Goal: Task Accomplishment & Management: Manage account settings

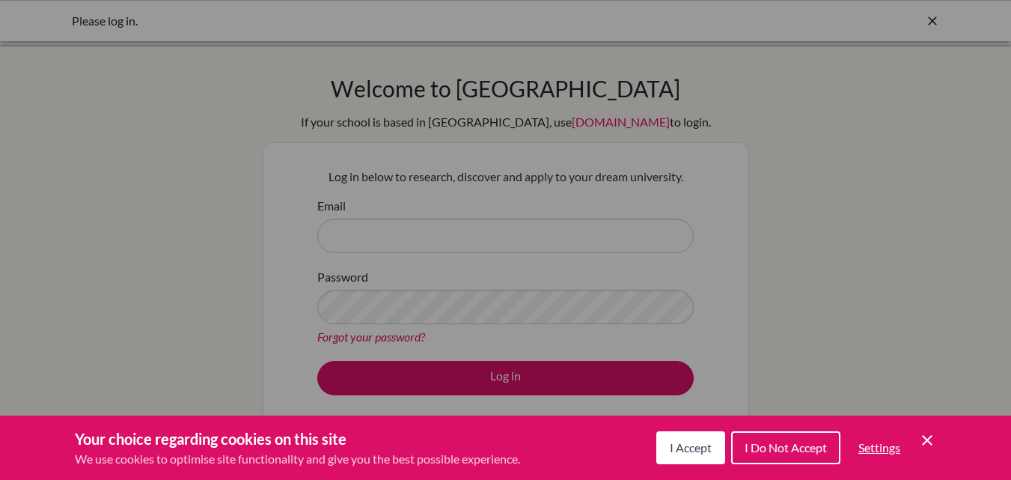
click at [394, 225] on div "Cookie Preferences" at bounding box center [505, 240] width 1011 height 480
click at [805, 447] on span "I Do Not Accept" at bounding box center [785, 447] width 82 height 14
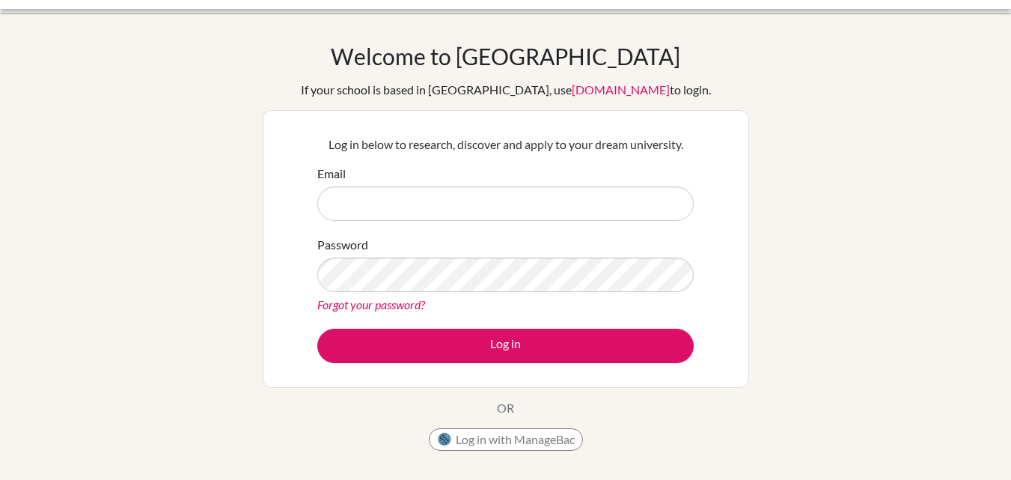
scroll to position [29, 0]
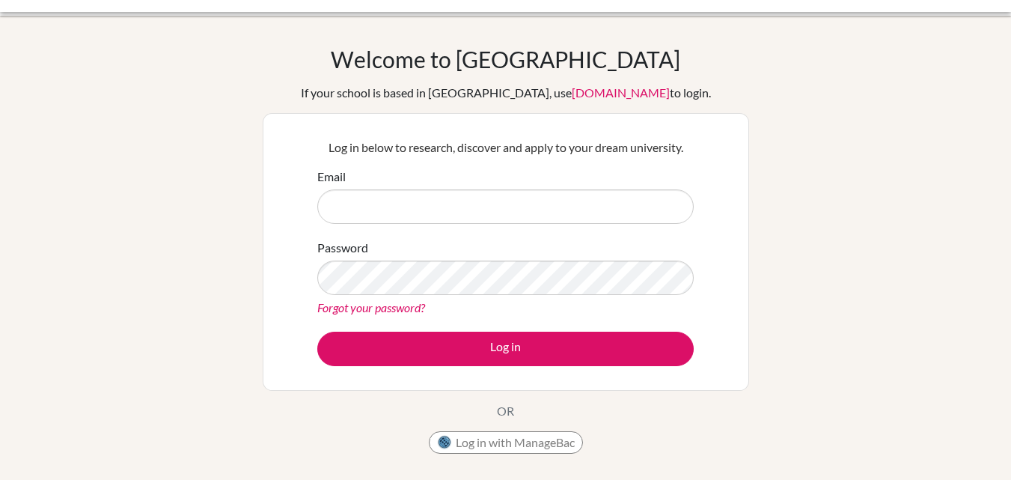
click at [394, 307] on link "Forgot your password?" at bounding box center [371, 307] width 108 height 14
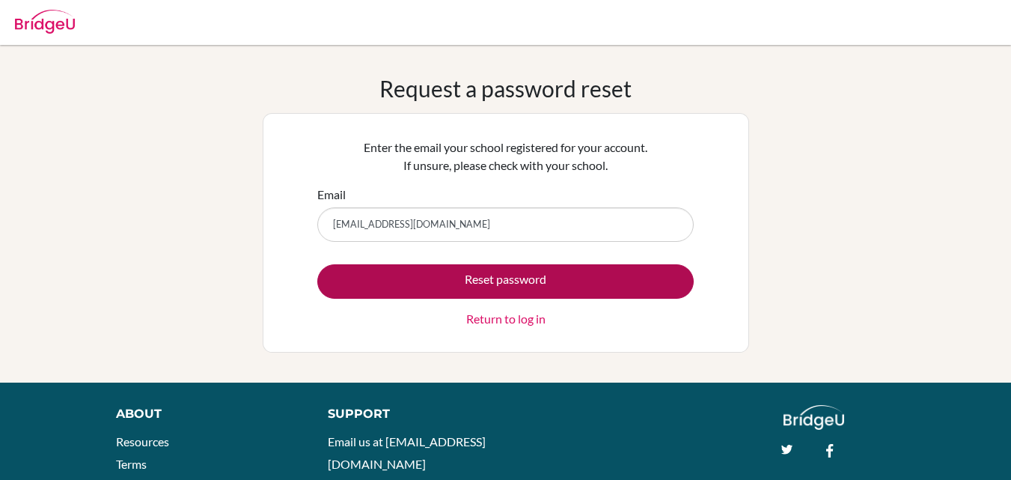
type input "[EMAIL_ADDRESS][DOMAIN_NAME]"
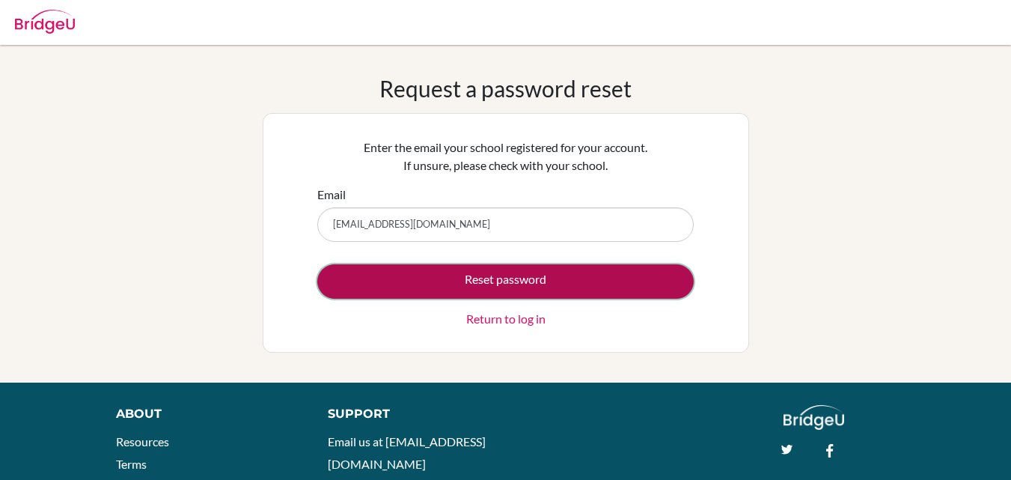
click at [566, 285] on button "Reset password" at bounding box center [505, 281] width 376 height 34
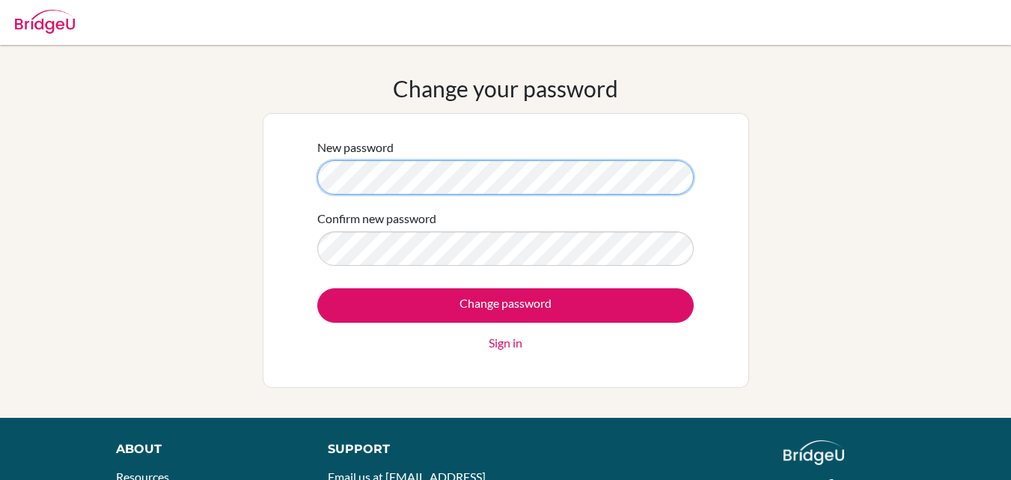
click at [290, 177] on div "New password Confirm new password Change password Sign in" at bounding box center [506, 250] width 486 height 275
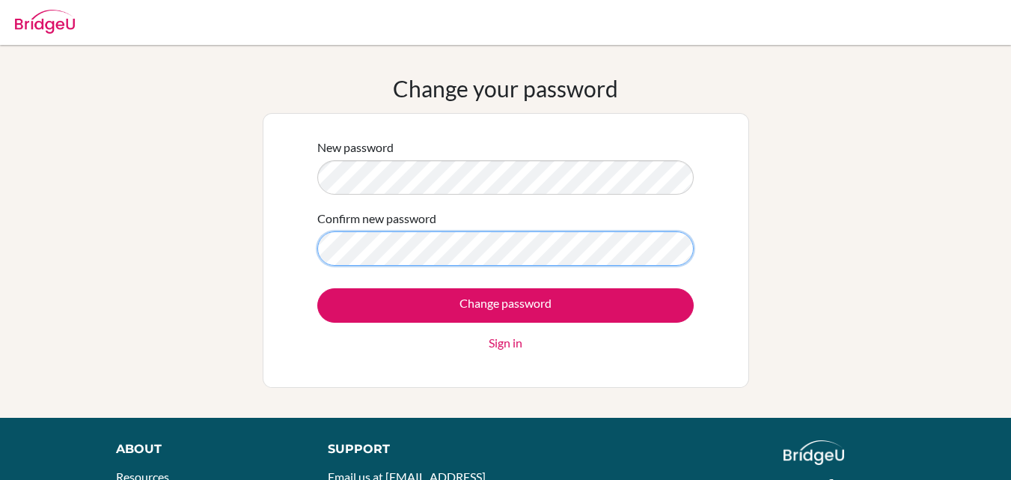
click at [251, 243] on div "Change your password New password Confirm new password Change password Sign in" at bounding box center [505, 231] width 1011 height 313
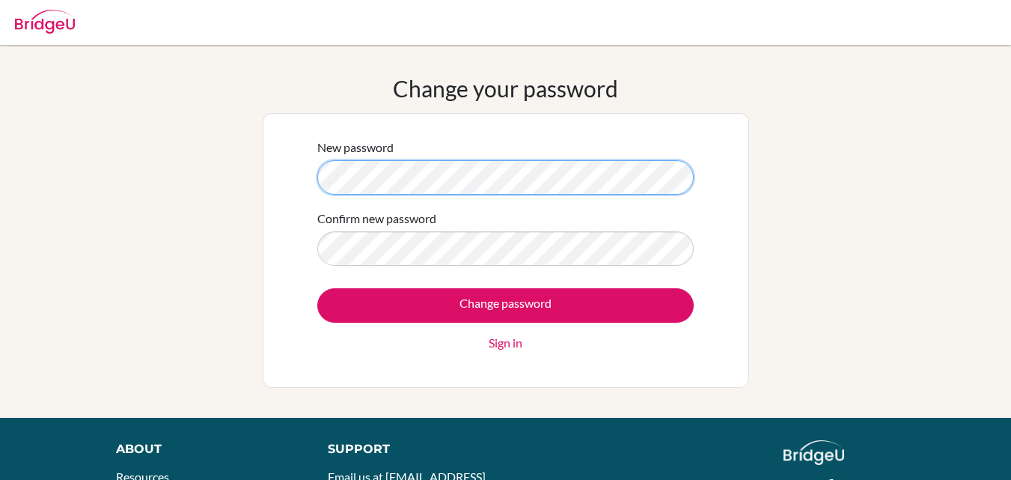
click at [208, 197] on div "Change your password New password Confirm new password Change password Sign in" at bounding box center [505, 231] width 1011 height 313
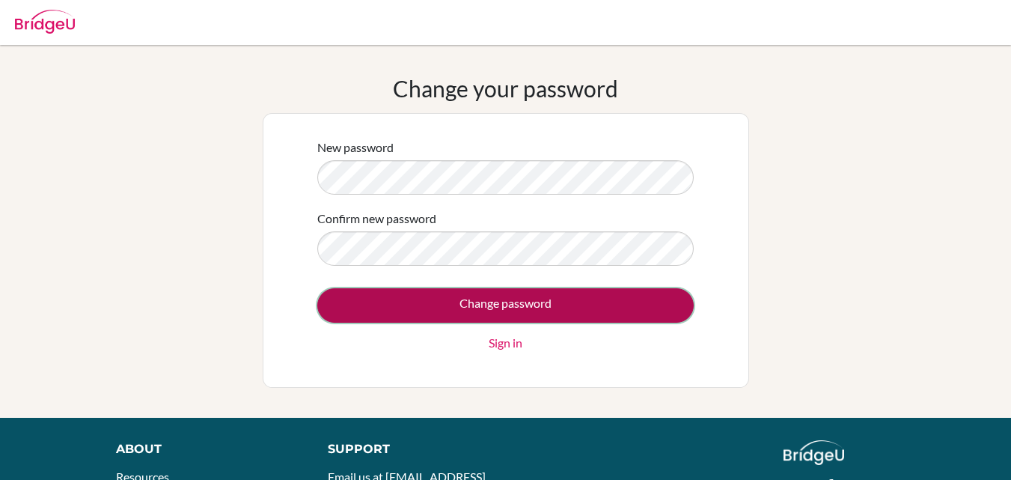
click at [428, 307] on input "Change password" at bounding box center [505, 305] width 376 height 34
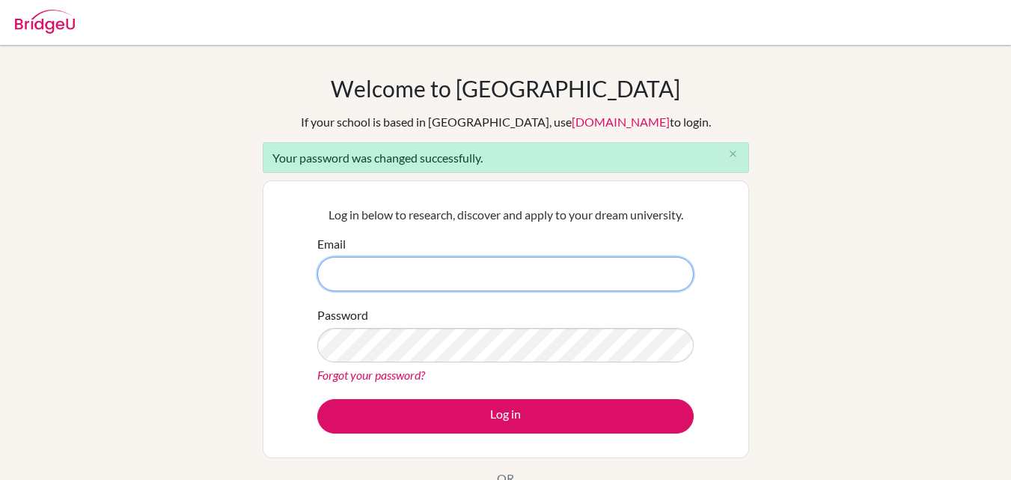
click at [382, 272] on input "Email" at bounding box center [505, 274] width 376 height 34
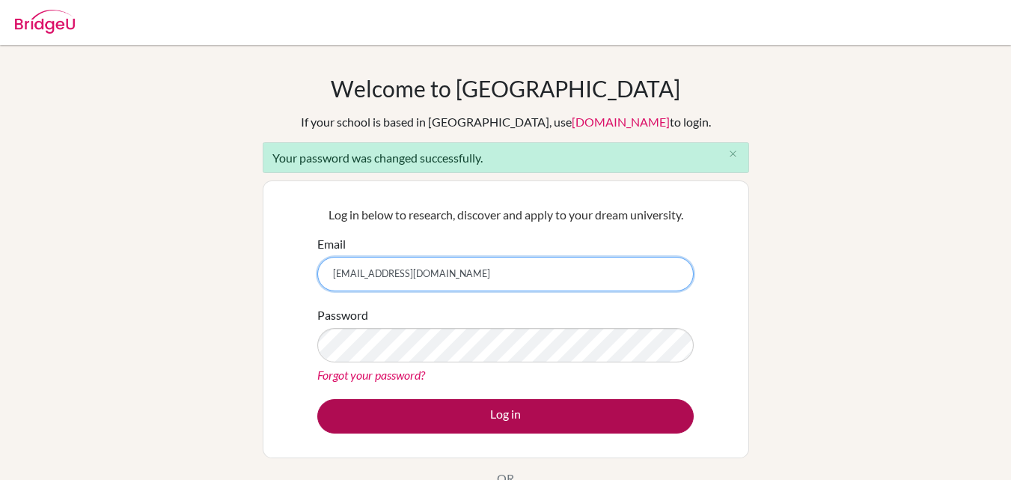
type input "[EMAIL_ADDRESS][DOMAIN_NAME]"
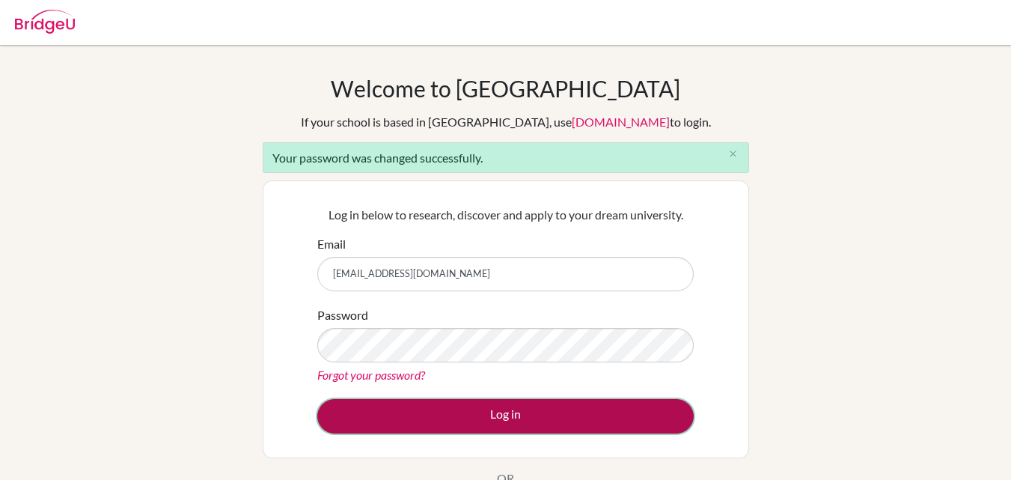
click at [419, 415] on button "Log in" at bounding box center [505, 416] width 376 height 34
